Goal: Transaction & Acquisition: Subscribe to service/newsletter

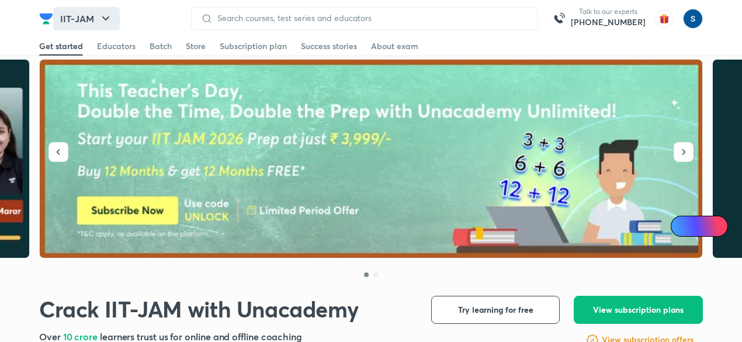
click at [100, 17] on icon "button" at bounding box center [106, 19] width 14 height 14
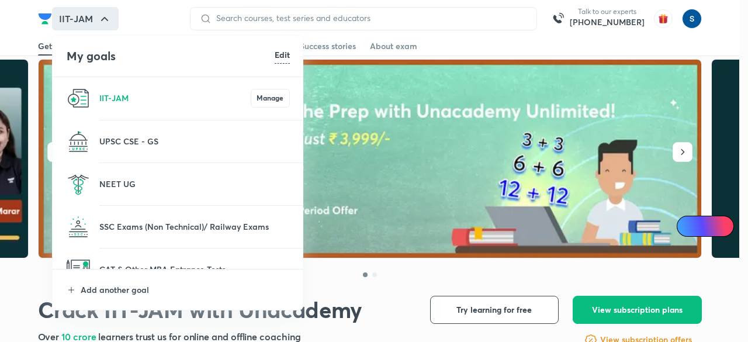
click at [126, 129] on li "UPSC CSE - GS" at bounding box center [178, 141] width 251 height 42
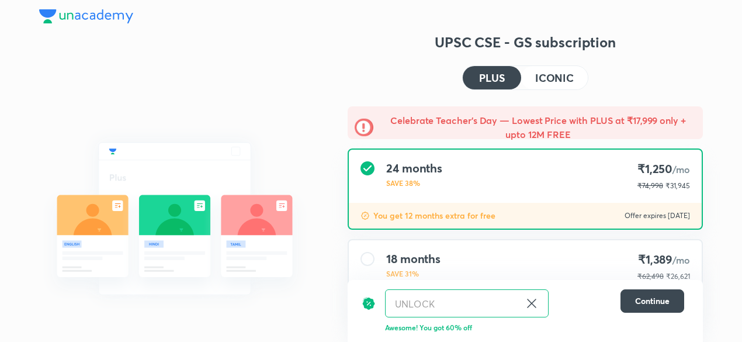
click at [546, 67] on button "ICONIC" at bounding box center [554, 77] width 67 height 23
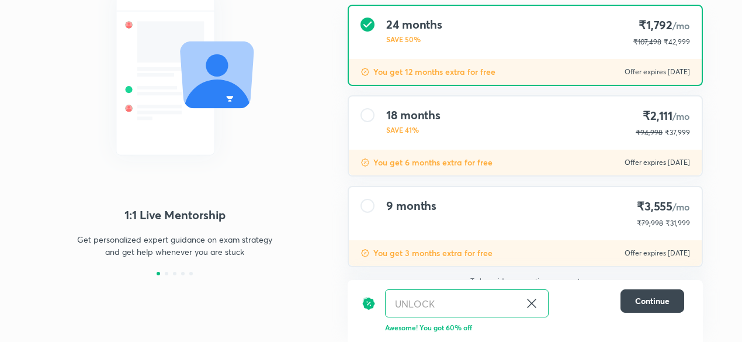
scroll to position [155, 0]
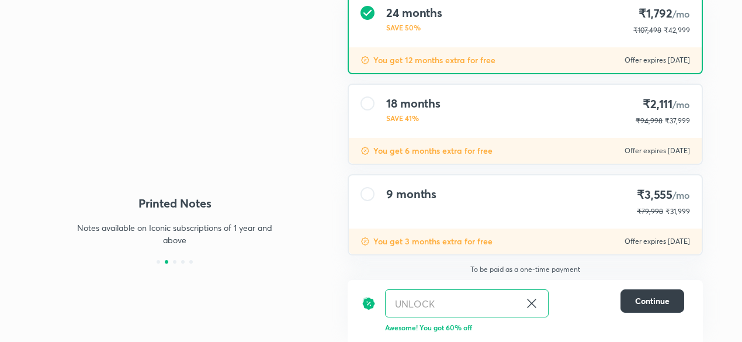
click at [660, 302] on span "Continue" at bounding box center [652, 301] width 34 height 12
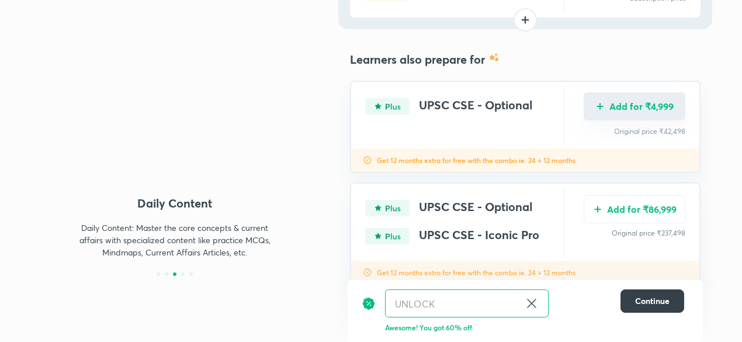
scroll to position [167, 0]
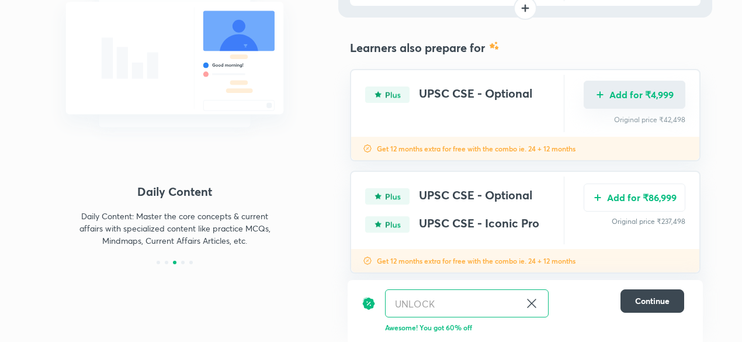
click at [589, 102] on button "Add for ₹4,999" at bounding box center [635, 95] width 102 height 28
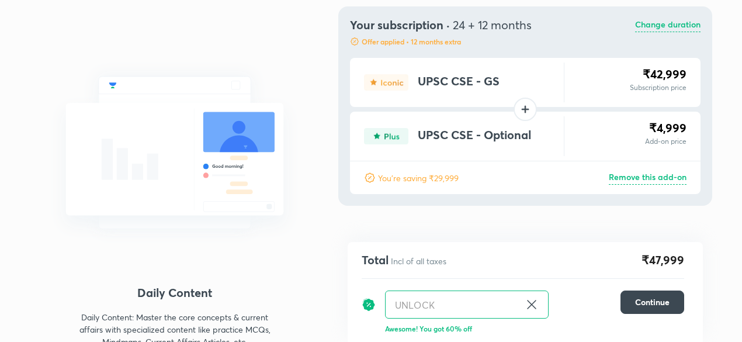
scroll to position [0, 0]
